Goal: Navigation & Orientation: Find specific page/section

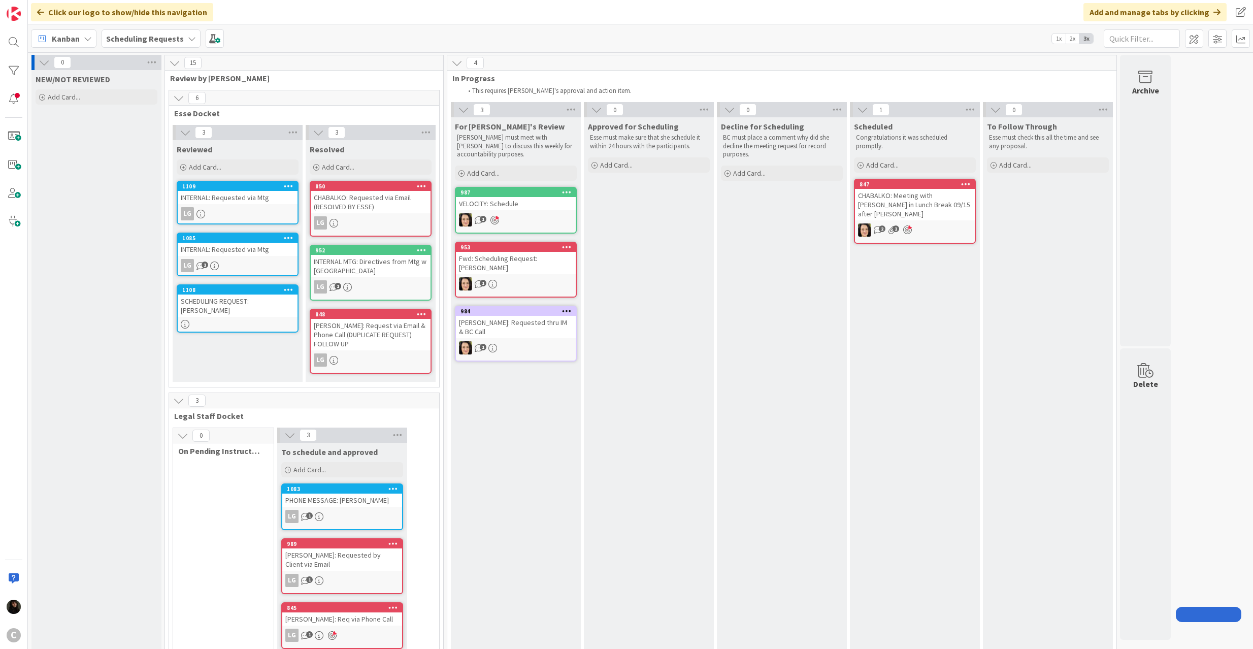
click at [135, 31] on div "Scheduling Requests" at bounding box center [151, 38] width 99 height 18
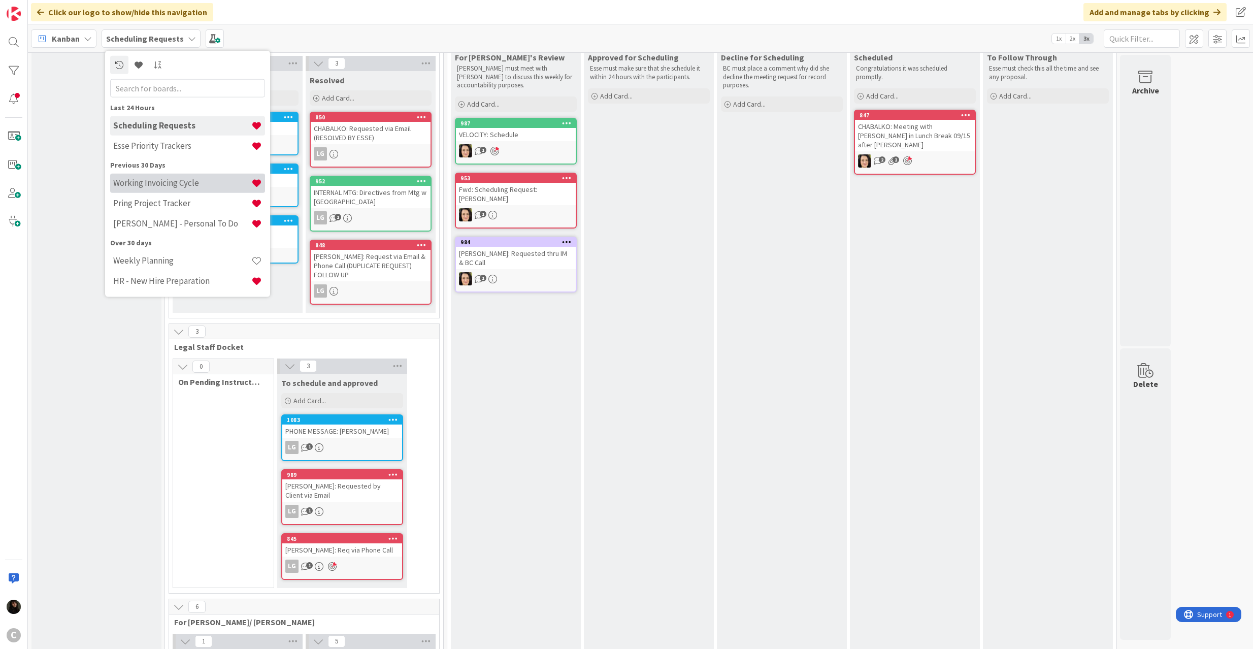
click at [153, 183] on h4 "Working Invoicing Cycle" at bounding box center [182, 183] width 138 height 10
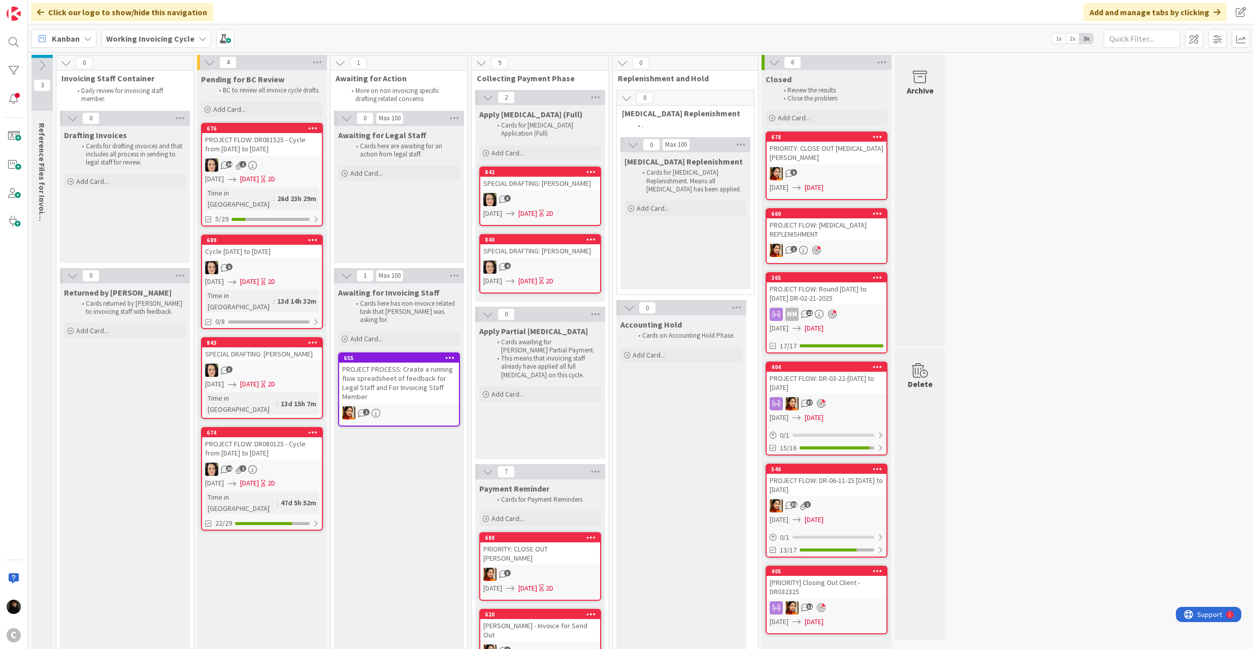
click at [278, 338] on link "843 SPECIAL DRAFTING: Kathy Chroust 3 09/12/2025 09/14/2025 2D Time in Column :…" at bounding box center [262, 378] width 122 height 82
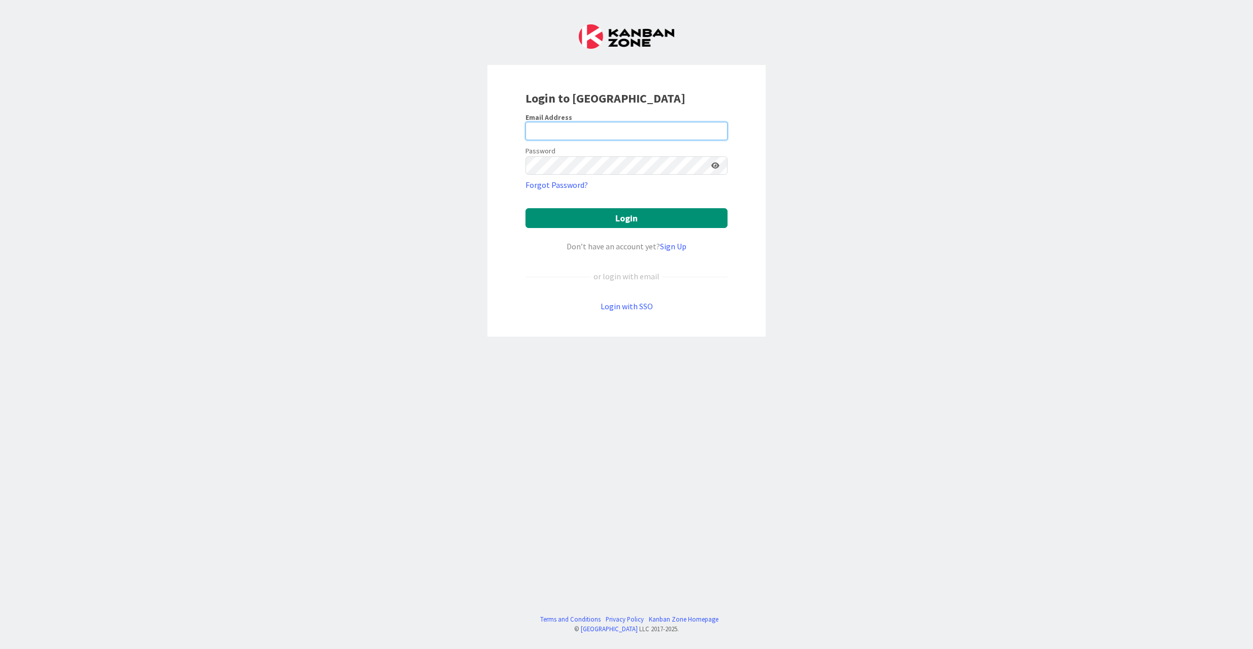
type input "[EMAIL_ADDRESS][DOMAIN_NAME]"
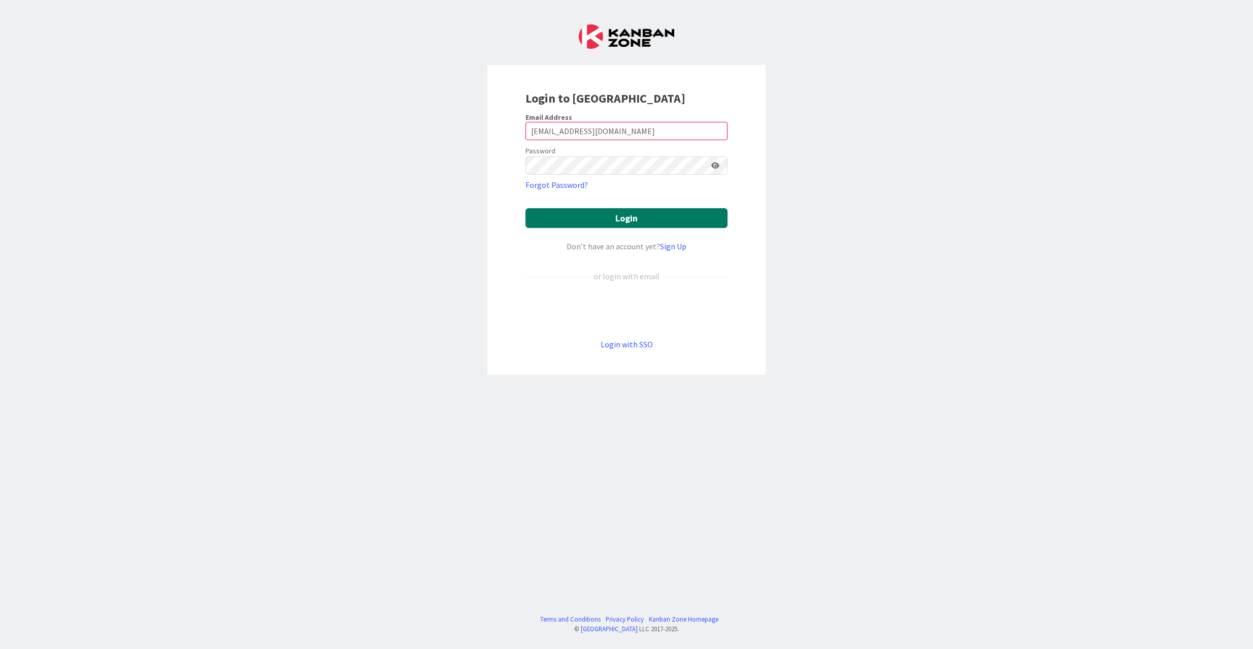
click at [629, 220] on button "Login" at bounding box center [627, 218] width 202 height 20
